Goal: Information Seeking & Learning: Learn about a topic

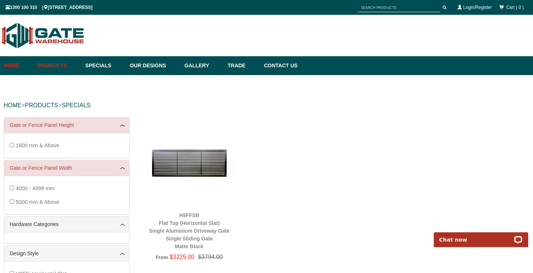
click at [14, 66] on link "Home" at bounding box center [19, 65] width 30 height 19
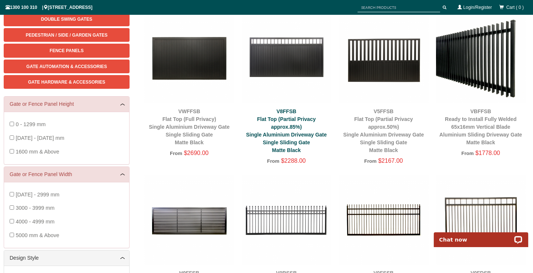
scroll to position [123, 0]
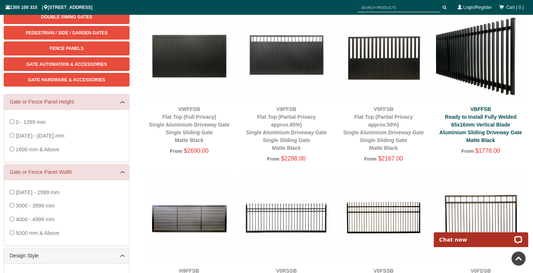
click at [460, 117] on link "VBFFSB Ready to Install Fully Welded 65x16mm Vertical Blade Aluminium Sliding D…" at bounding box center [480, 124] width 83 height 37
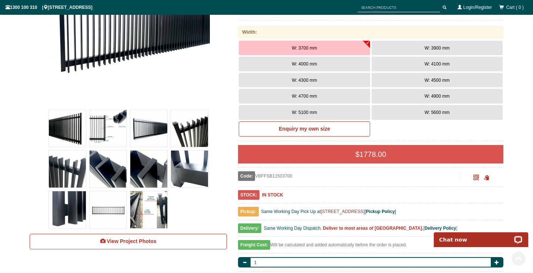
scroll to position [229, 0]
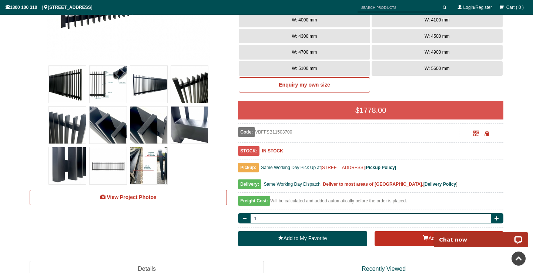
click at [158, 161] on img at bounding box center [148, 165] width 37 height 37
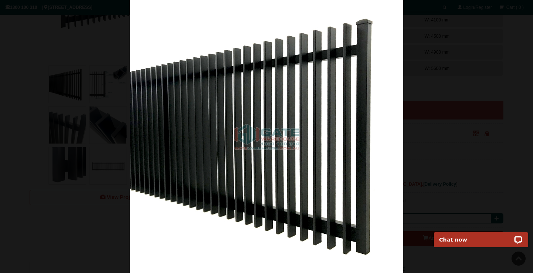
click at [72, 34] on div at bounding box center [266, 136] width 533 height 273
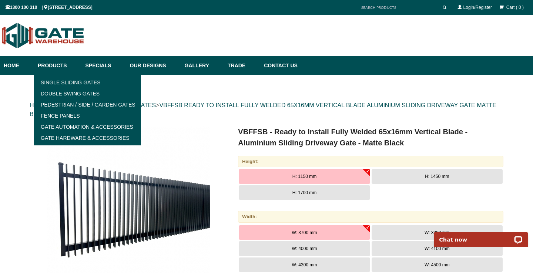
scroll to position [0, 0]
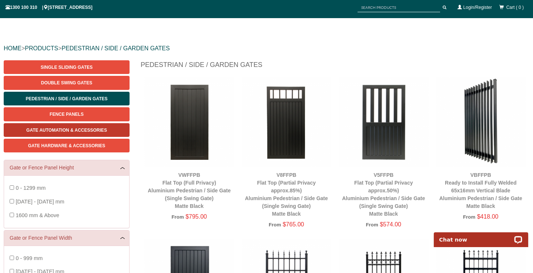
click at [65, 130] on span "Gate Automation & Accessories" at bounding box center [66, 130] width 81 height 5
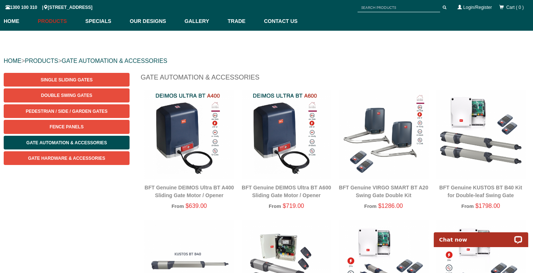
scroll to position [60, 0]
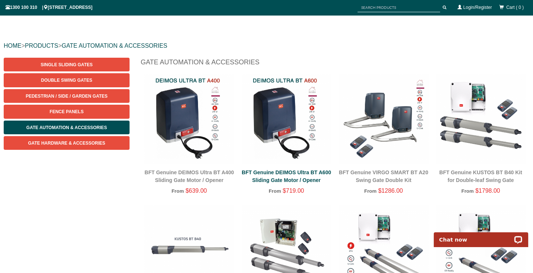
click at [306, 179] on link "BFT Genuine DEIMOS Ultra BT A600 Sliding Gate Motor / Opener" at bounding box center [286, 176] width 89 height 14
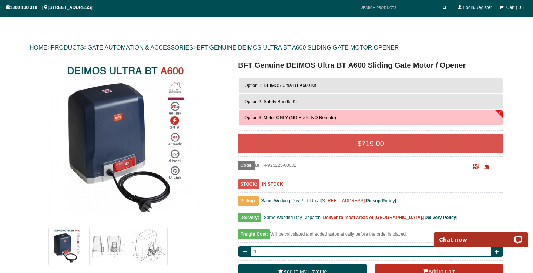
scroll to position [58, 0]
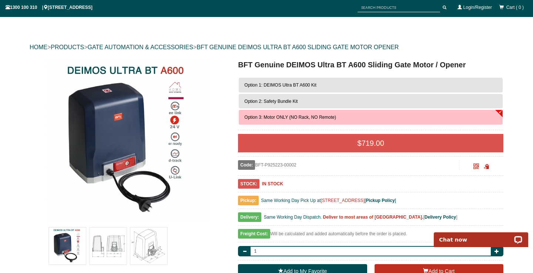
click at [289, 84] on span "Option 1: DEIMOS Ultra BT A600 Kit" at bounding box center [280, 85] width 72 height 5
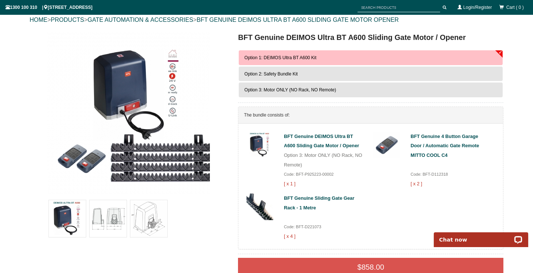
scroll to position [112, 0]
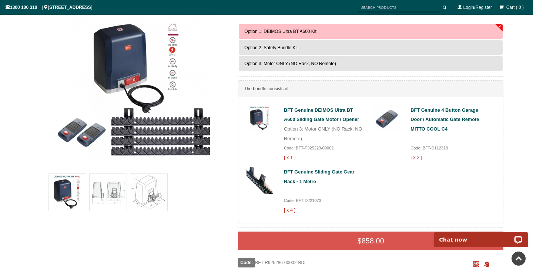
click at [265, 61] on span "Option 3: Motor ONLY (NO Rack, NO Remote)" at bounding box center [290, 63] width 92 height 5
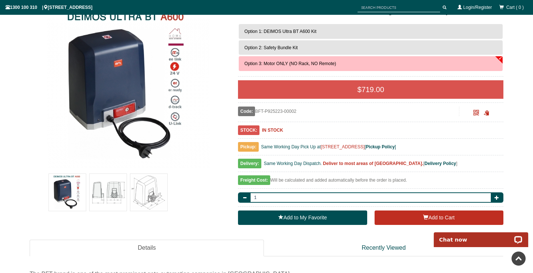
click at [273, 46] on span "Option 2: Safety Bundle Kit" at bounding box center [270, 47] width 53 height 5
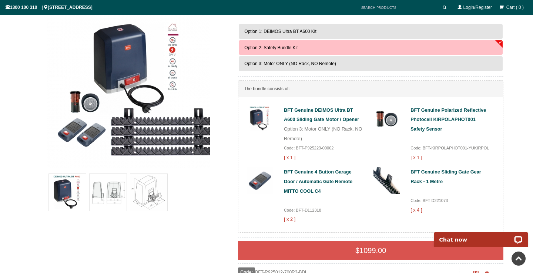
click at [281, 31] on span "Option 1: DEIMOS Ultra BT A600 Kit" at bounding box center [280, 31] width 72 height 5
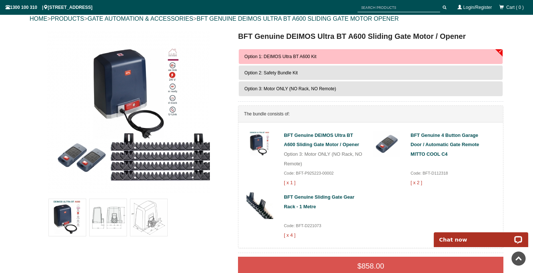
scroll to position [43, 0]
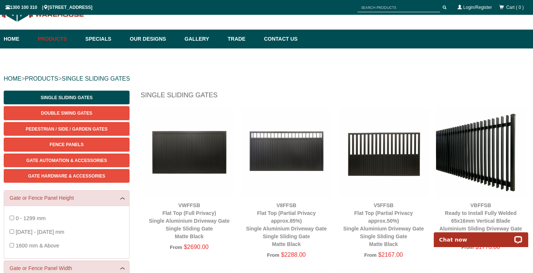
scroll to position [28, 0]
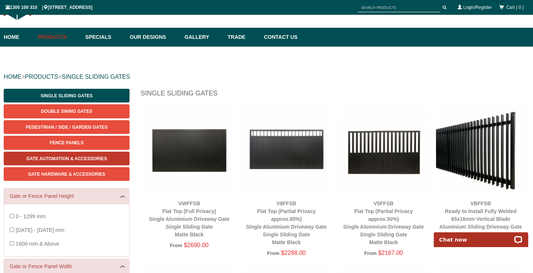
click at [45, 157] on span "Gate Automation & Accessories" at bounding box center [66, 158] width 81 height 5
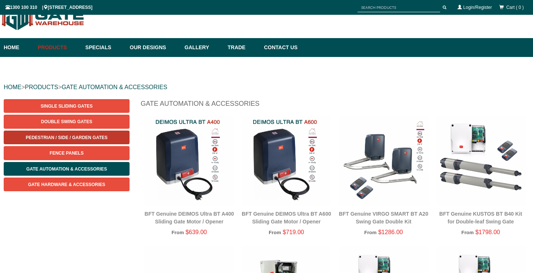
scroll to position [18, 0]
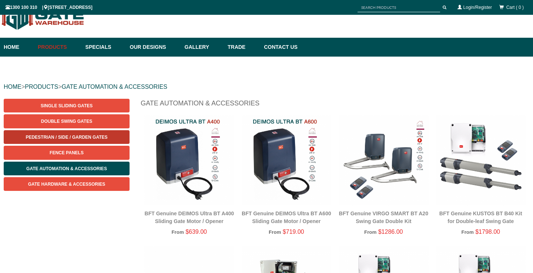
click at [51, 138] on span "Pedestrian / Side / Garden Gates" at bounding box center [67, 137] width 82 height 5
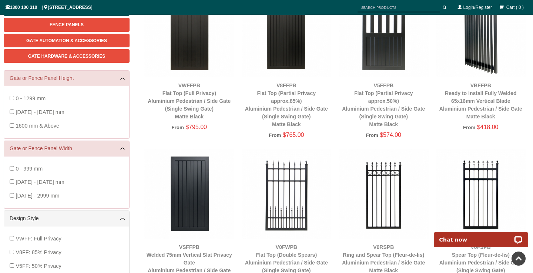
scroll to position [146, 0]
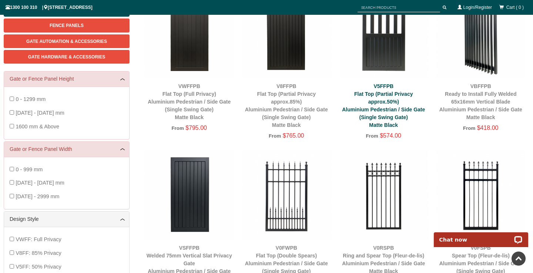
click at [380, 111] on link "V5FFPB Flat Top (Partial Privacy approx.50%) Aluminium Pedestrian / Side Gate (…" at bounding box center [383, 105] width 83 height 45
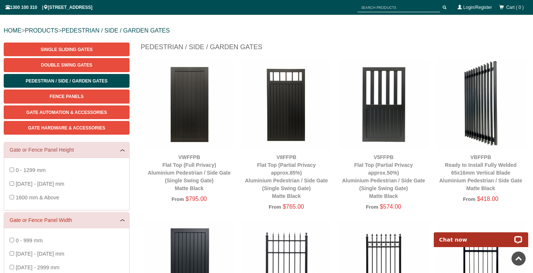
scroll to position [69, 0]
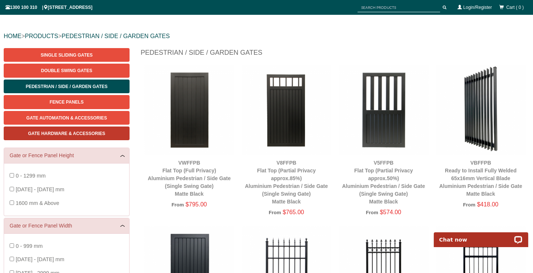
click at [68, 134] on span "Gate Hardware & Accessories" at bounding box center [66, 133] width 77 height 5
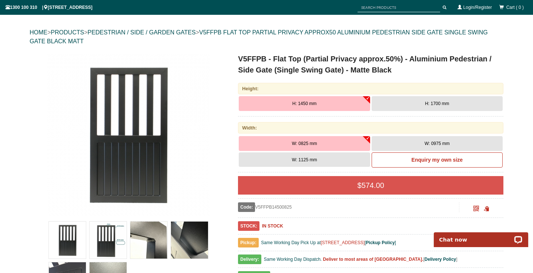
scroll to position [73, 0]
click at [422, 103] on button "H: 1700 mm" at bounding box center [436, 104] width 131 height 15
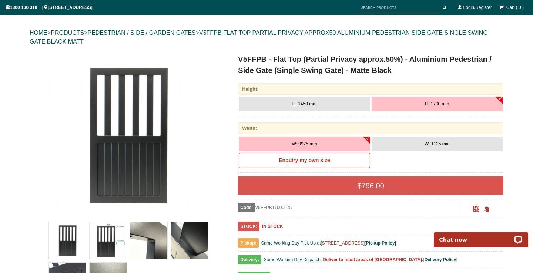
click at [424, 145] on button "W: 1125 mm" at bounding box center [436, 144] width 131 height 15
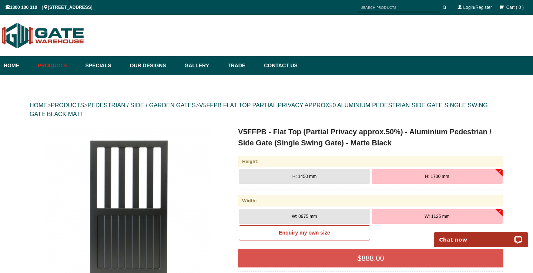
scroll to position [0, 0]
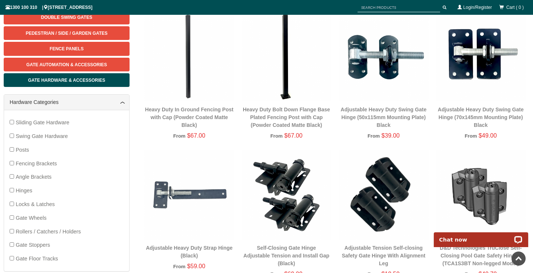
scroll to position [56, 0]
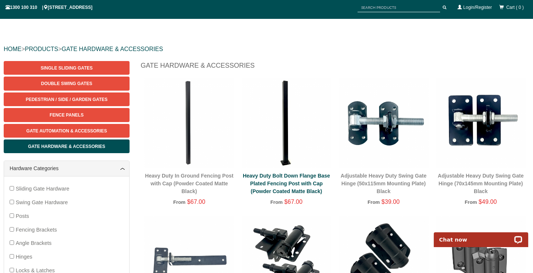
click at [275, 176] on link "Heavy Duty Bolt Down Flange Base Plated Fencing Post with Cap (Powder Coated Ma…" at bounding box center [286, 183] width 87 height 21
click at [188, 113] on img at bounding box center [189, 123] width 90 height 90
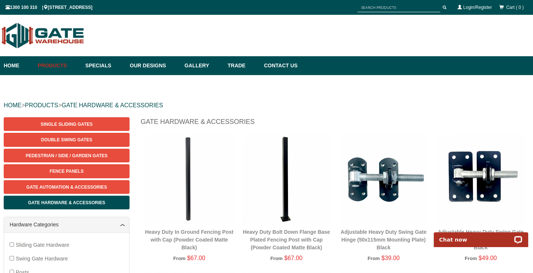
scroll to position [0, 0]
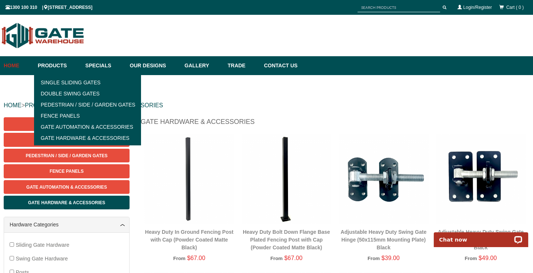
click at [16, 67] on link "Home" at bounding box center [19, 65] width 30 height 19
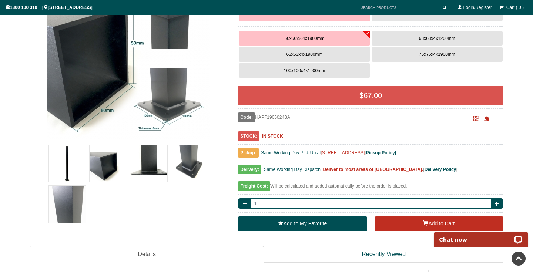
scroll to position [91, 0]
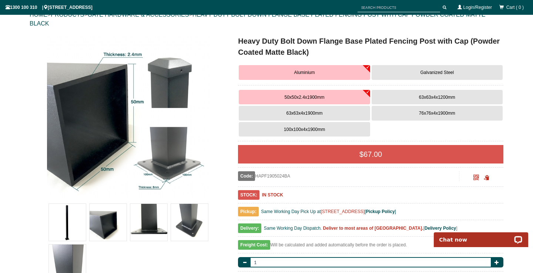
click at [293, 115] on span "63x63x4x1900mm" at bounding box center [304, 113] width 36 height 5
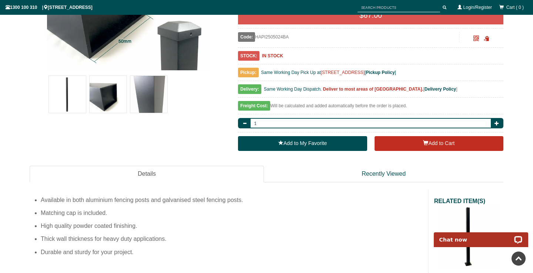
scroll to position [139, 0]
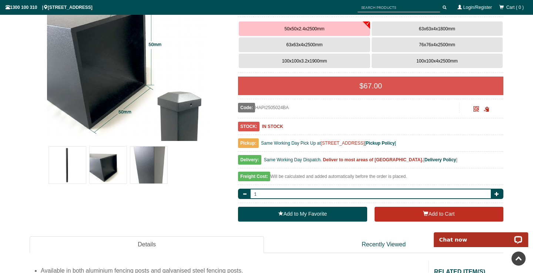
click at [109, 153] on img at bounding box center [108, 165] width 37 height 37
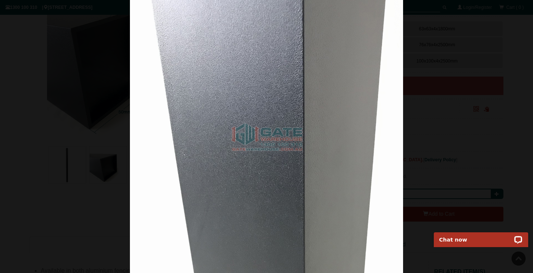
click at [444, 175] on div at bounding box center [266, 136] width 533 height 273
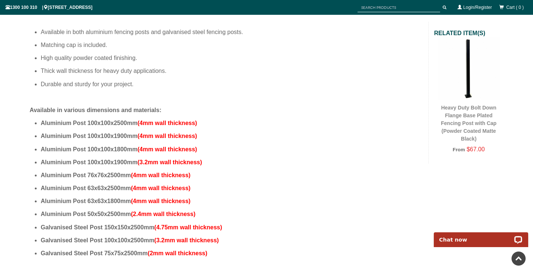
scroll to position [378, 0]
click at [461, 115] on link "Heavy Duty Bolt Down Flange Base Plated Fencing Post with Cap (Powder Coated Ma…" at bounding box center [468, 123] width 55 height 37
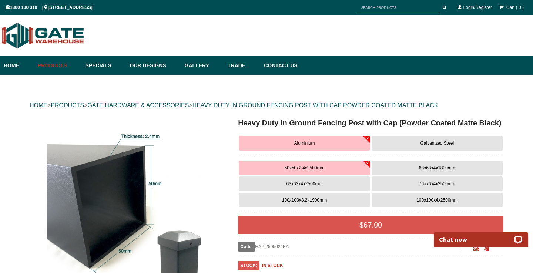
scroll to position [0, 0]
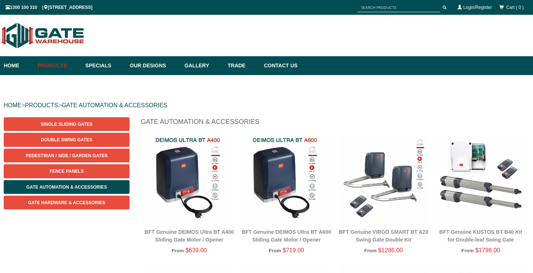
scroll to position [18, 0]
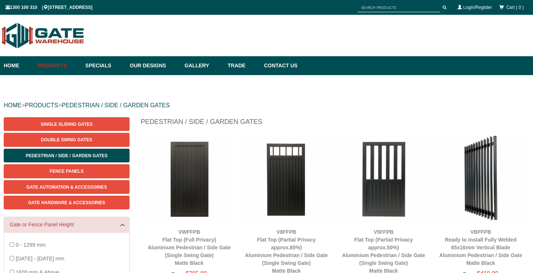
scroll to position [18, 0]
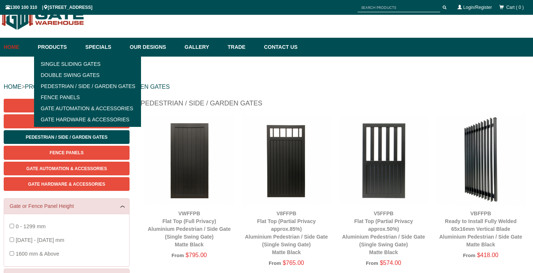
click at [14, 47] on link "Home" at bounding box center [19, 47] width 30 height 19
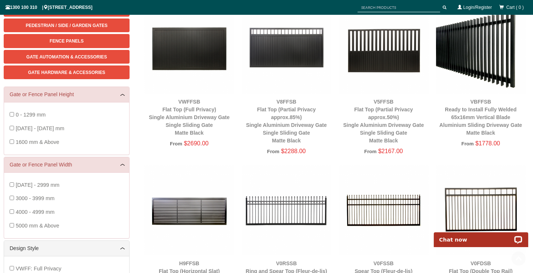
scroll to position [164, 0]
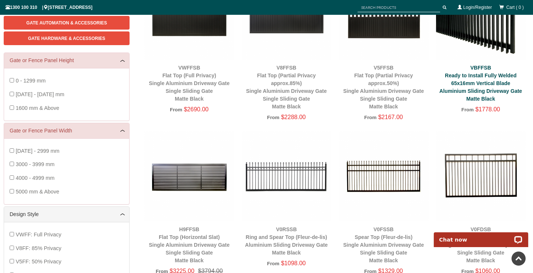
click at [488, 75] on link "VBFFSB Ready to Install Fully Welded 65x16mm Vertical Blade Aluminium Sliding D…" at bounding box center [480, 83] width 83 height 37
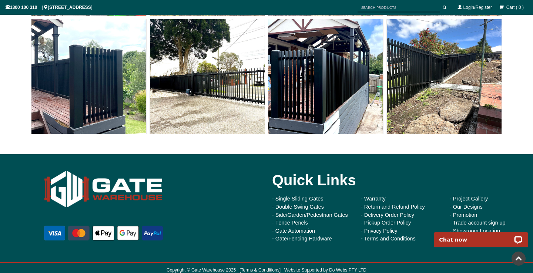
scroll to position [6991, 0]
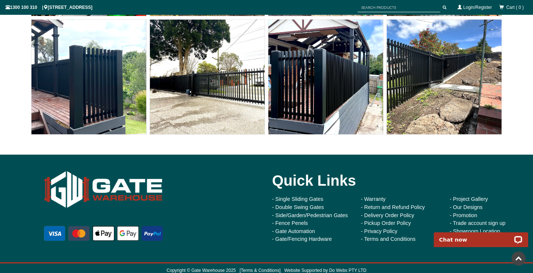
click at [467, 224] on html "Chat now" at bounding box center [481, 224] width 104 height 0
click at [522, 259] on link at bounding box center [518, 259] width 14 height 14
click at [460, 224] on html "Chat now" at bounding box center [481, 224] width 104 height 0
click at [455, 239] on p "Chat now" at bounding box center [475, 240] width 73 height 6
drag, startPoint x: 478, startPoint y: 244, endPoint x: 518, endPoint y: 117, distance: 133.4
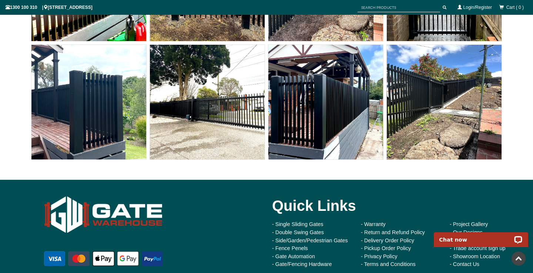
scroll to position [6964, 0]
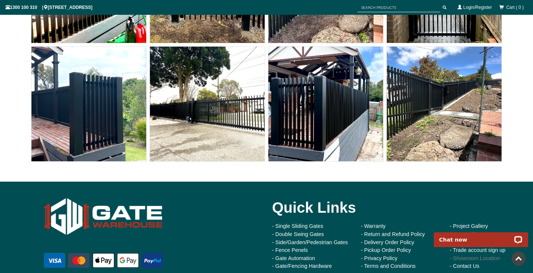
click at [463, 256] on link "- Showroom Location" at bounding box center [475, 258] width 50 height 6
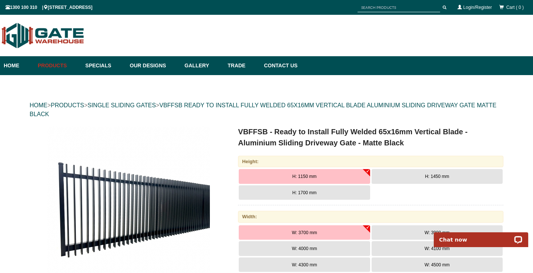
scroll to position [0, 0]
click at [238, 62] on link "Trade" at bounding box center [242, 65] width 36 height 19
click at [156, 68] on link "Our Designs" at bounding box center [153, 65] width 55 height 19
click at [11, 61] on link "Home" at bounding box center [19, 65] width 30 height 19
